Goal: Task Accomplishment & Management: Use online tool/utility

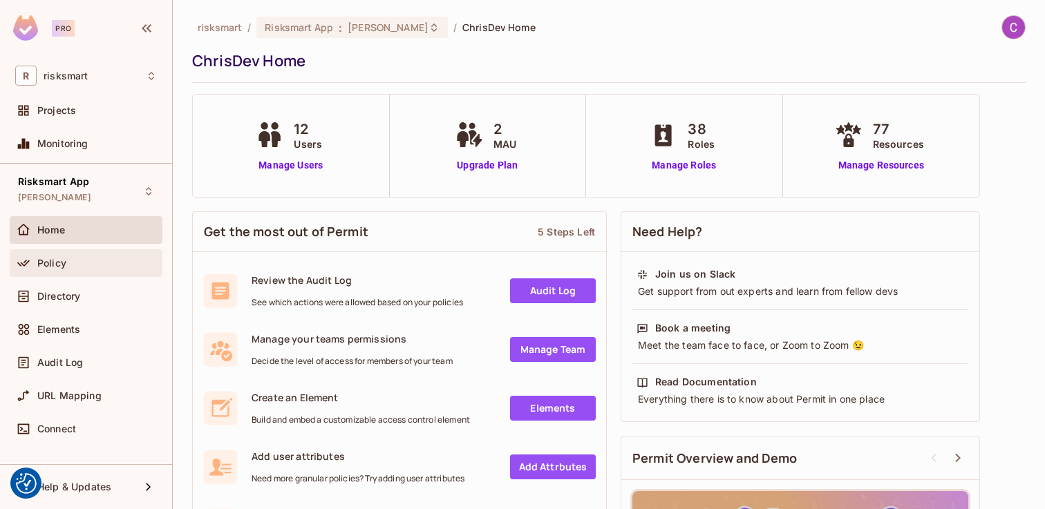
click at [115, 263] on div "Policy" at bounding box center [97, 263] width 120 height 11
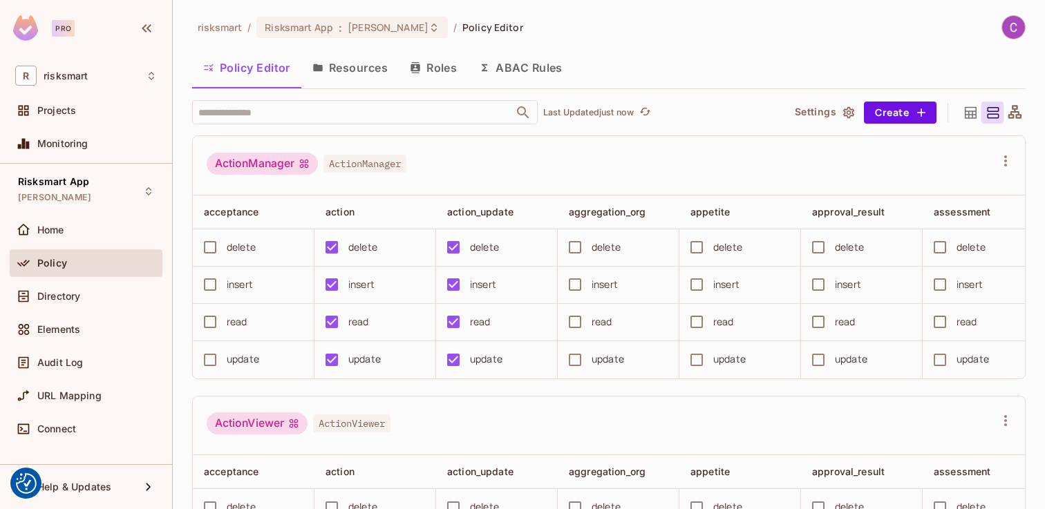
click at [971, 116] on icon at bounding box center [970, 112] width 12 height 12
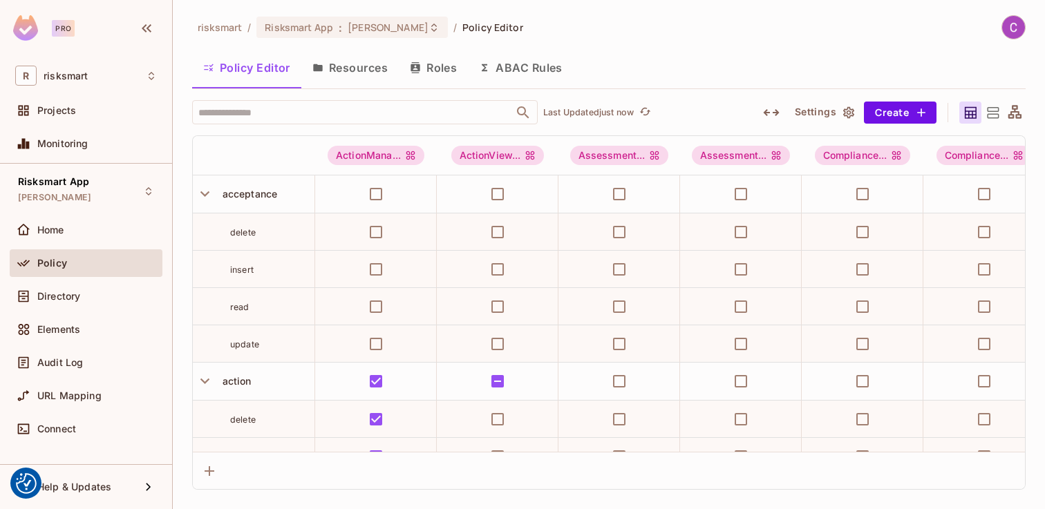
click at [990, 115] on icon at bounding box center [992, 112] width 17 height 17
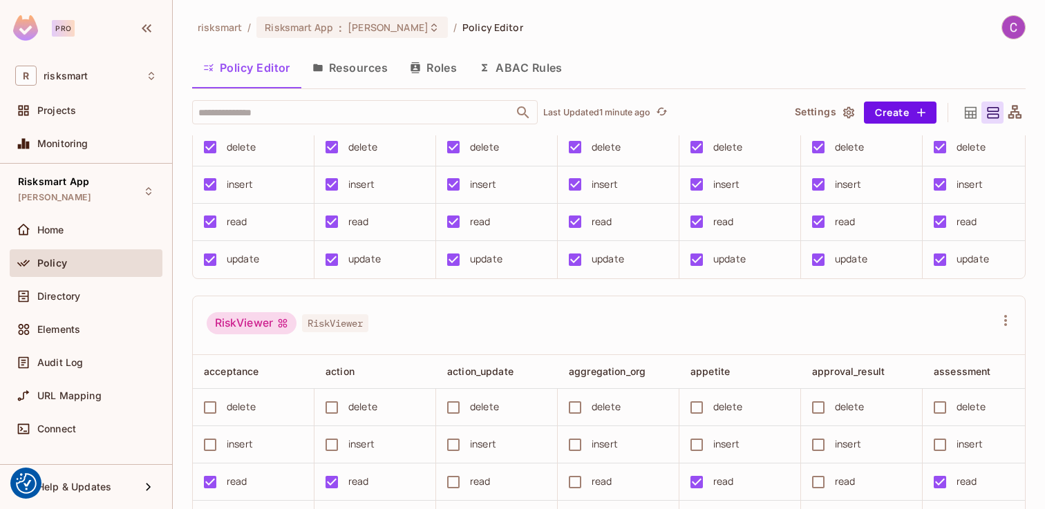
scroll to position [5835, 0]
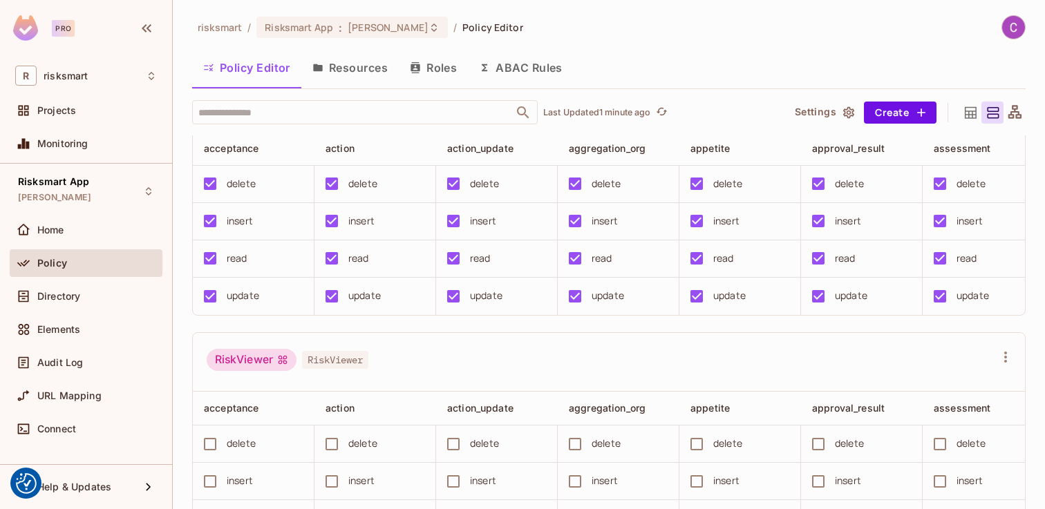
click at [368, 57] on button "Resources" at bounding box center [349, 67] width 97 height 35
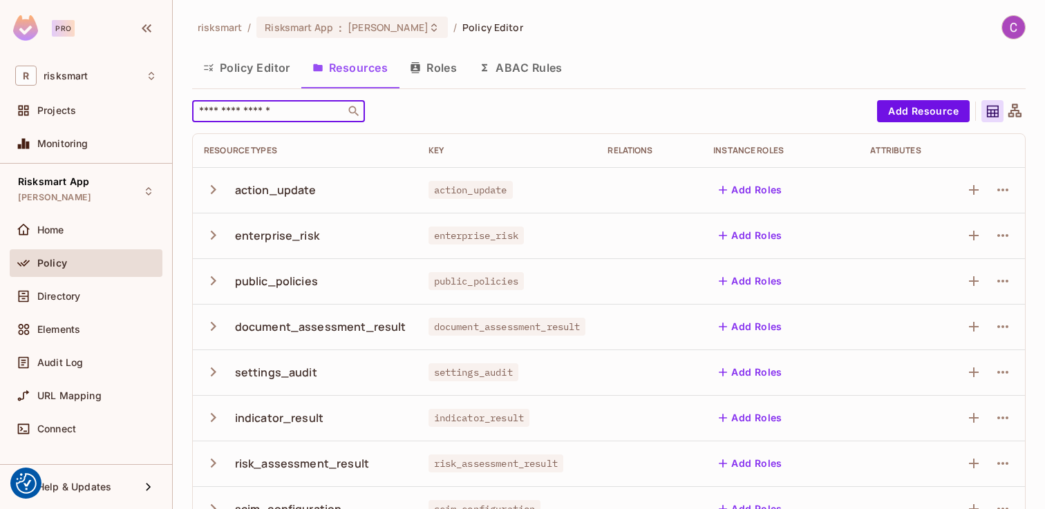
click at [263, 107] on input "text" at bounding box center [268, 111] width 145 height 14
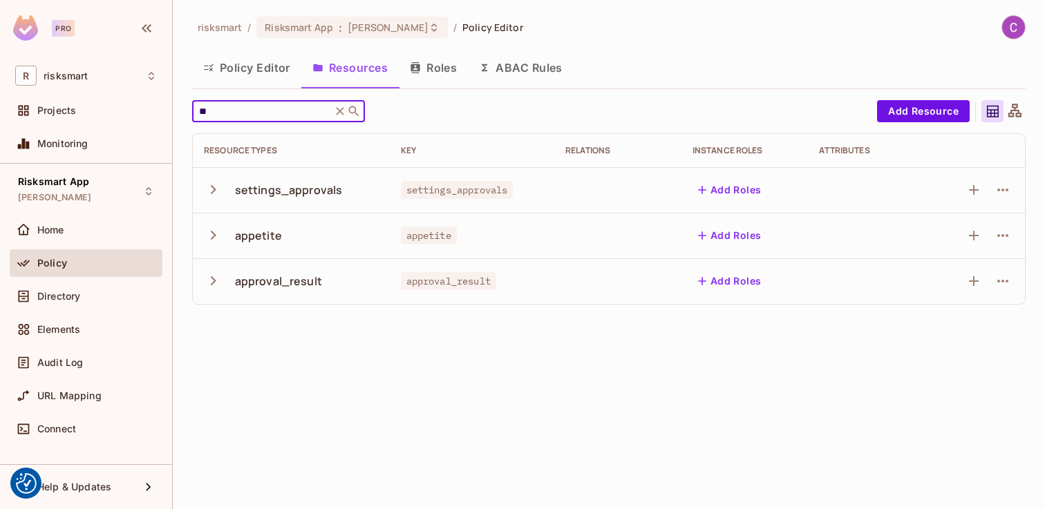
type input "*"
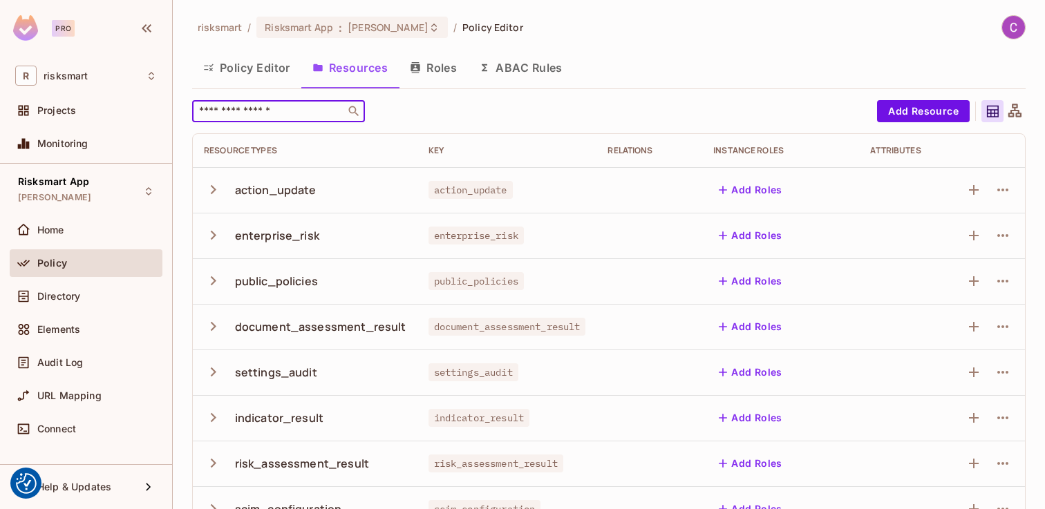
click at [208, 193] on icon "button" at bounding box center [213, 189] width 19 height 19
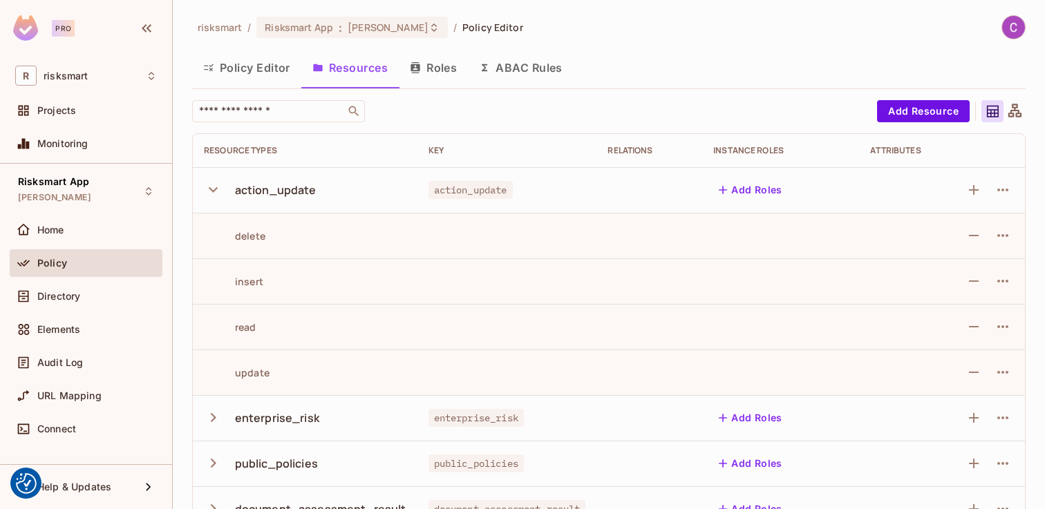
click at [265, 57] on button "Policy Editor" at bounding box center [246, 67] width 109 height 35
